Goal: Information Seeking & Learning: Check status

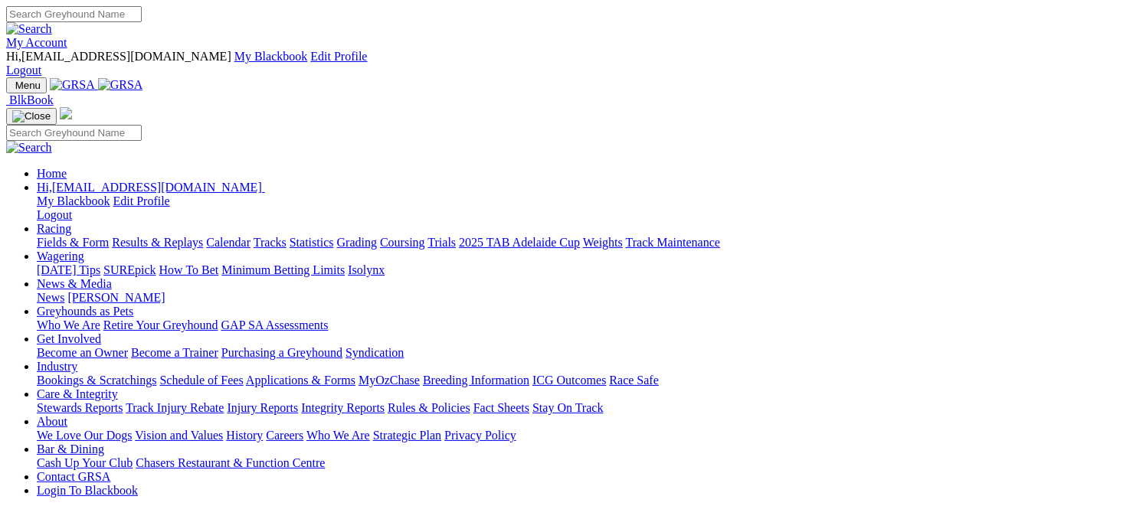
click at [71, 222] on link "Racing" at bounding box center [54, 228] width 34 height 13
drag, startPoint x: 0, startPoint y: 0, endPoint x: 257, endPoint y: 56, distance: 262.7
click at [71, 222] on link "Racing" at bounding box center [54, 228] width 34 height 13
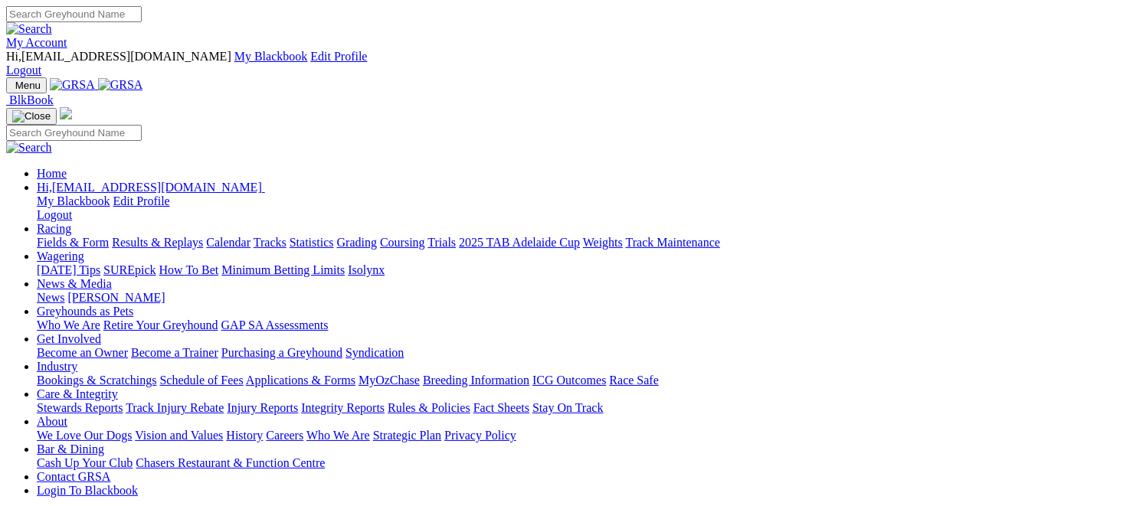
click at [71, 222] on link "Racing" at bounding box center [54, 228] width 34 height 13
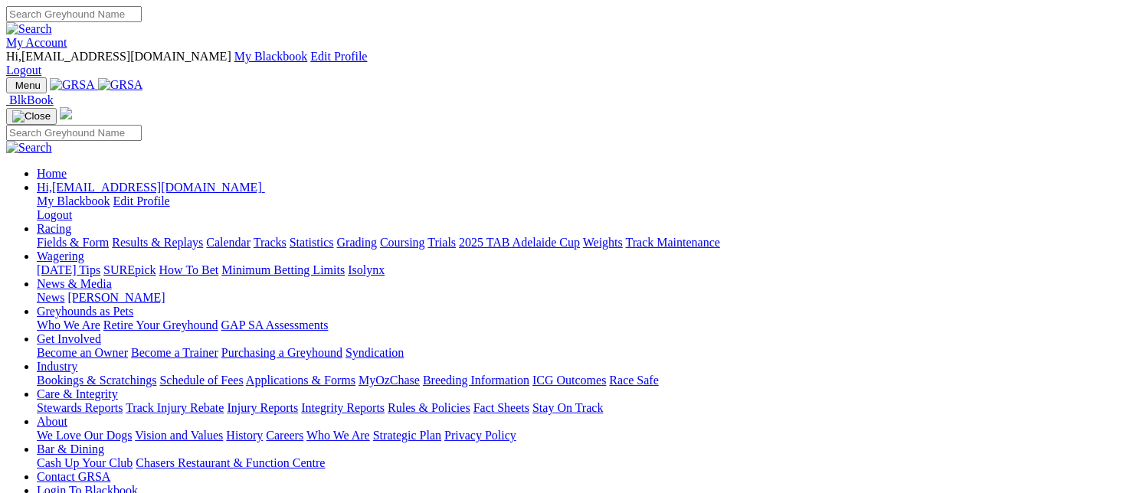
click at [203, 236] on link "Results & Replays" at bounding box center [157, 242] width 91 height 13
